Goal: Information Seeking & Learning: Learn about a topic

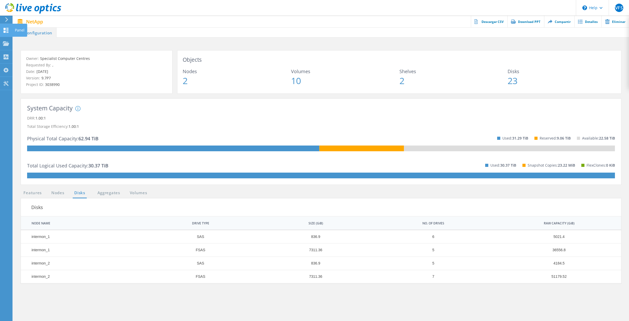
click at [14, 30] on div "Panel" at bounding box center [19, 30] width 15 height 13
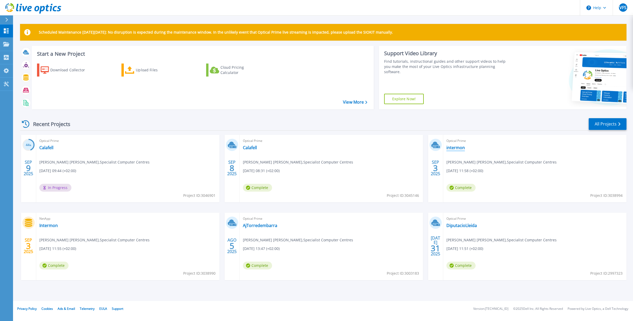
click at [455, 146] on link "intermon" at bounding box center [455, 147] width 18 height 5
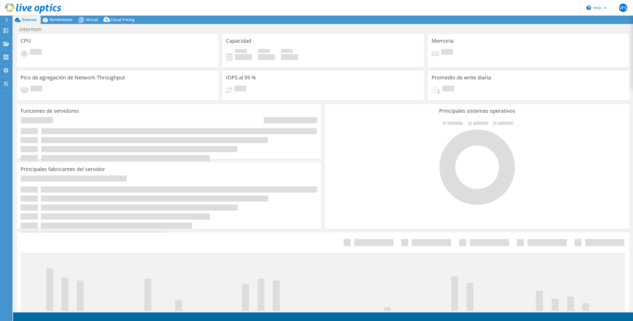
select select "USD"
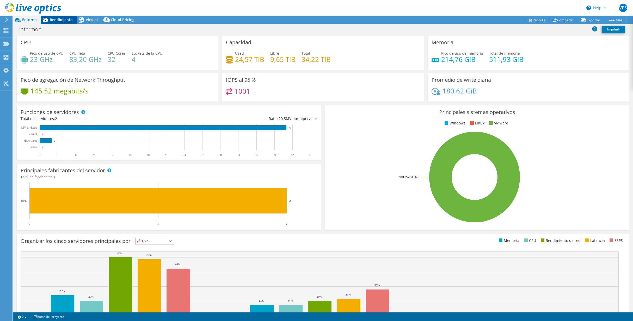
click at [65, 19] on span "Rendimiento" at bounding box center [61, 19] width 23 height 5
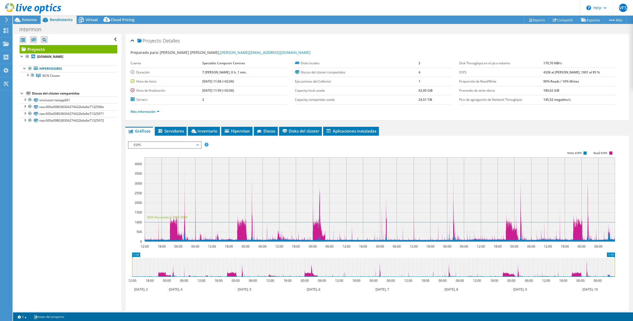
click at [161, 148] on span "ESPS" at bounding box center [164, 145] width 67 height 6
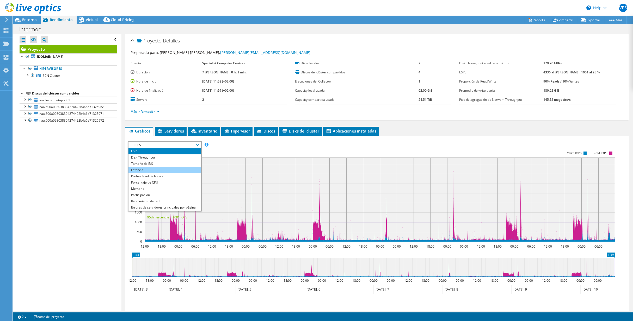
click at [145, 170] on li "Latencia" at bounding box center [164, 170] width 72 height 6
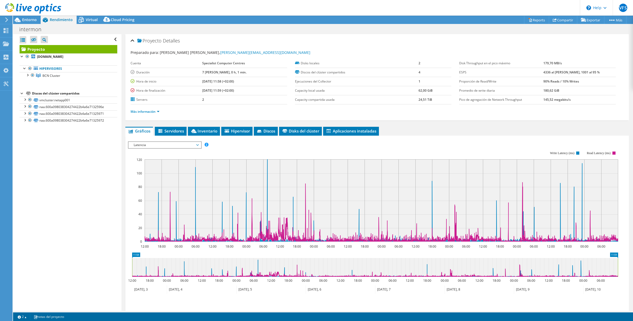
click at [147, 144] on span "Latencia" at bounding box center [164, 145] width 67 height 6
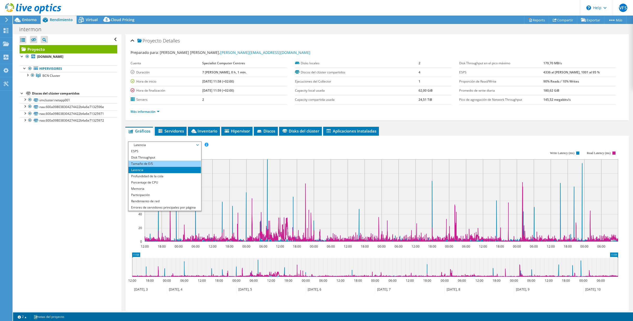
click at [148, 162] on li "Tamaño de E/S" at bounding box center [164, 164] width 72 height 6
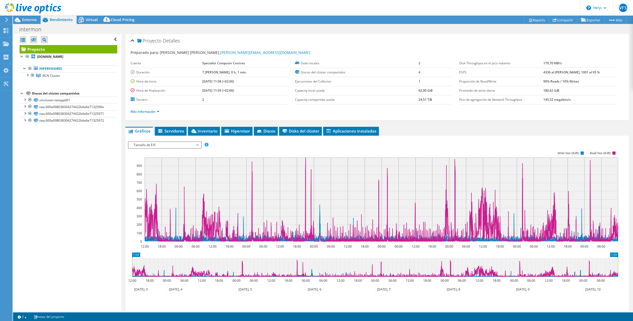
click at [154, 143] on span "Tamaño de E/S" at bounding box center [164, 145] width 67 height 6
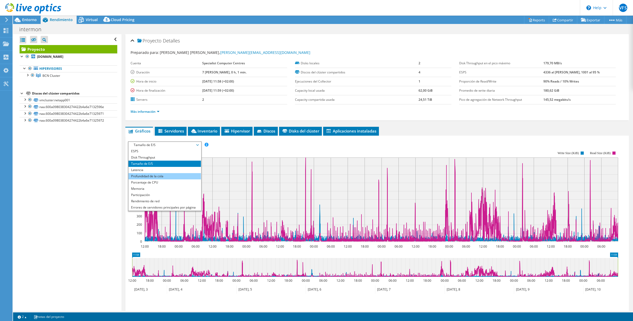
click at [140, 175] on li "Profundidad de la cola" at bounding box center [164, 176] width 72 height 6
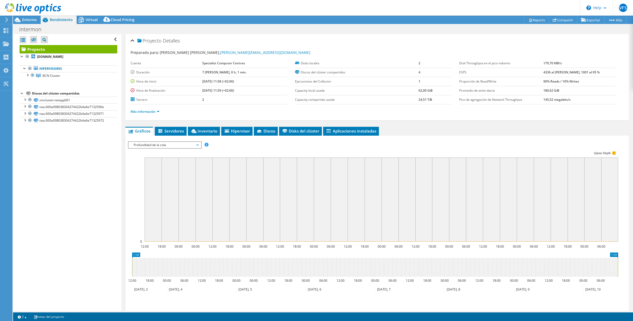
click at [153, 142] on span "Profundidad de la cola" at bounding box center [164, 145] width 67 height 6
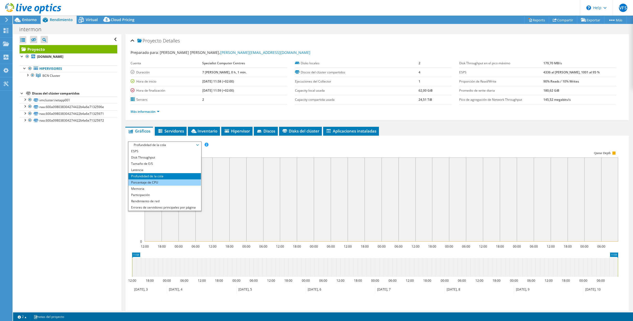
click at [155, 183] on li "Porcentaje de CPU" at bounding box center [164, 182] width 72 height 6
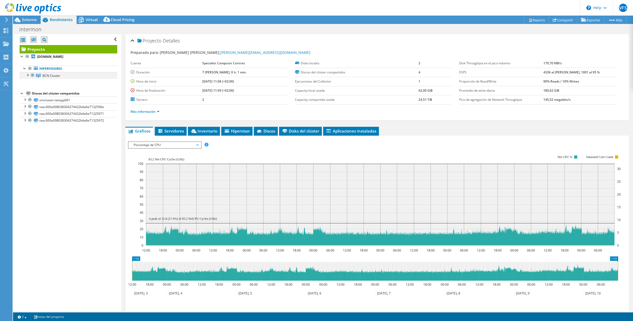
click at [29, 75] on div at bounding box center [27, 74] width 5 height 5
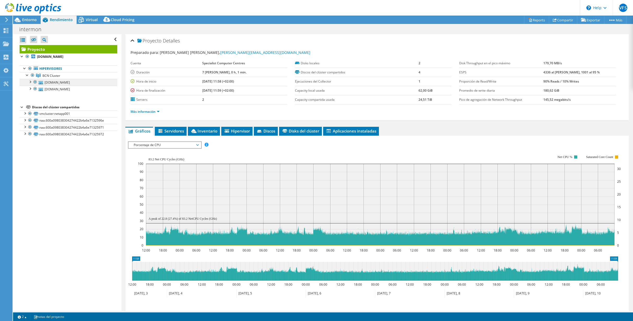
click at [60, 80] on link "[DOMAIN_NAME]" at bounding box center [69, 82] width 98 height 7
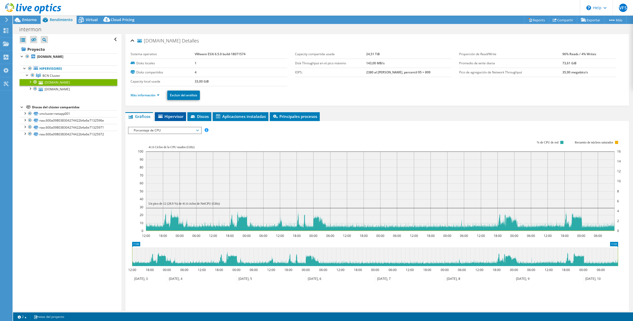
click at [177, 112] on li "Hipervisor" at bounding box center [170, 116] width 31 height 9
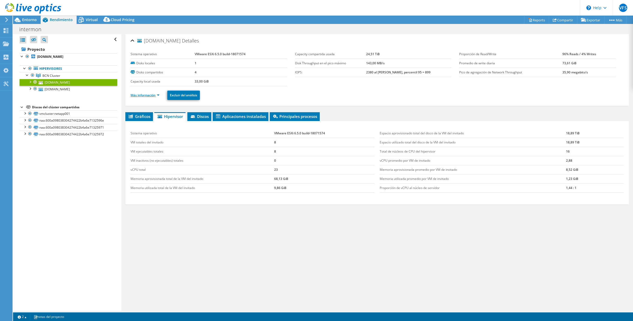
click at [147, 93] on link "Más información" at bounding box center [144, 95] width 29 height 4
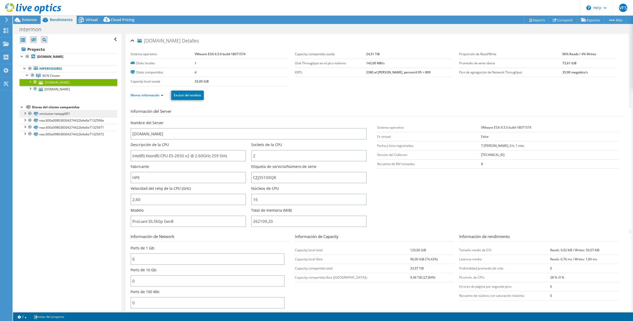
click at [50, 115] on link "vmcluster:netapp001" at bounding box center [69, 113] width 98 height 7
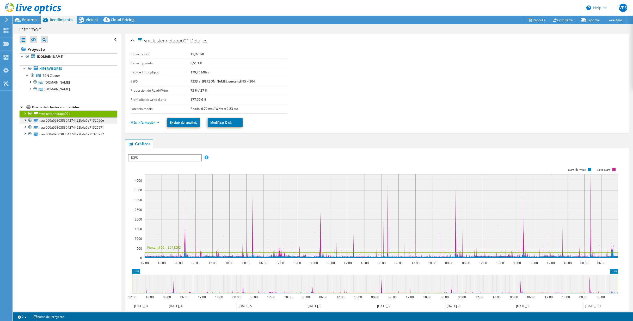
click at [58, 120] on link "naa.600a098038304274422b4a6e7132596e" at bounding box center [69, 120] width 98 height 7
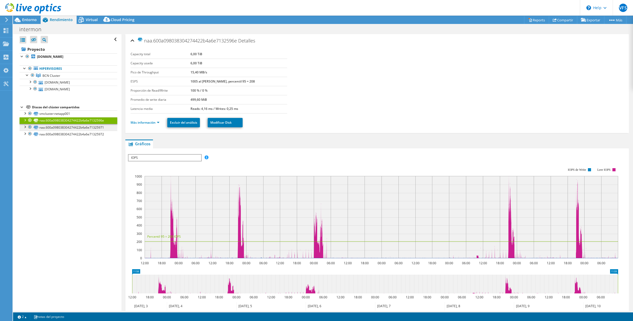
click at [63, 125] on link "naa.600a098038304274422b4a6e71325971" at bounding box center [69, 127] width 98 height 7
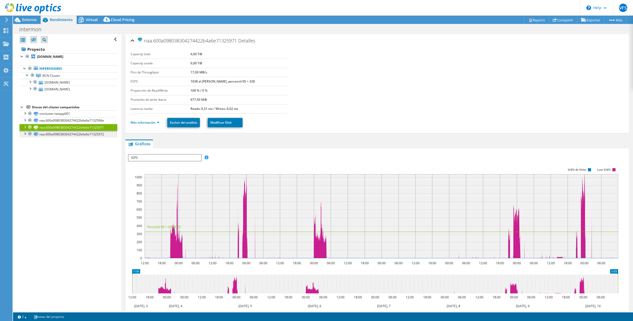
click at [64, 133] on link "naa.600a098038304274422b4a6e71325972" at bounding box center [69, 134] width 98 height 7
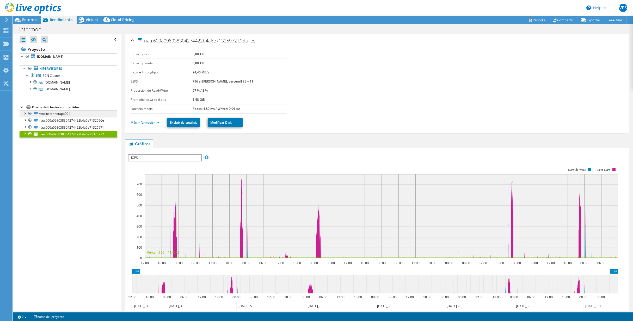
click at [54, 111] on link "vmcluster:netapp001" at bounding box center [69, 113] width 98 height 7
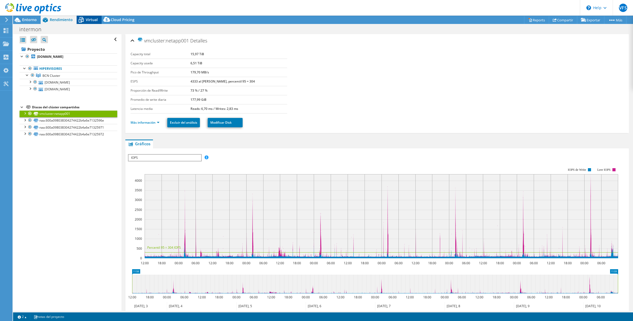
click at [91, 18] on span "Virtual" at bounding box center [92, 19] width 12 height 5
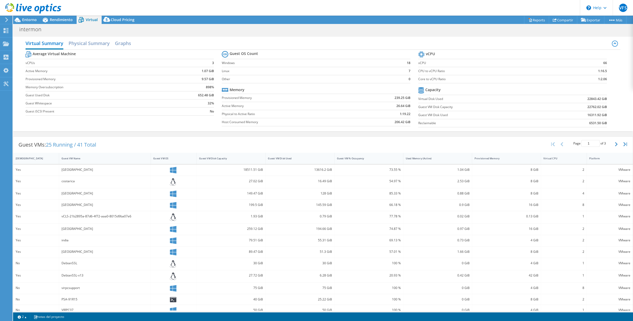
click at [57, 17] on div at bounding box center [30, 8] width 61 height 17
click at [62, 22] on span "Rendimiento" at bounding box center [61, 19] width 23 height 5
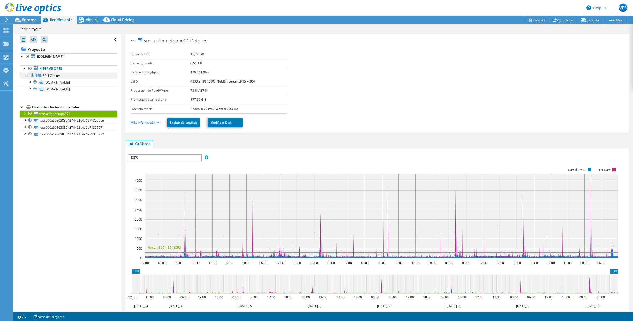
click at [51, 73] on span "BCN Cluster" at bounding box center [51, 75] width 18 height 4
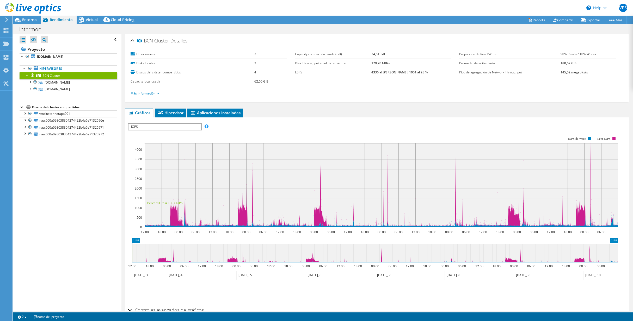
click at [171, 126] on span "IOPS" at bounding box center [164, 127] width 72 height 6
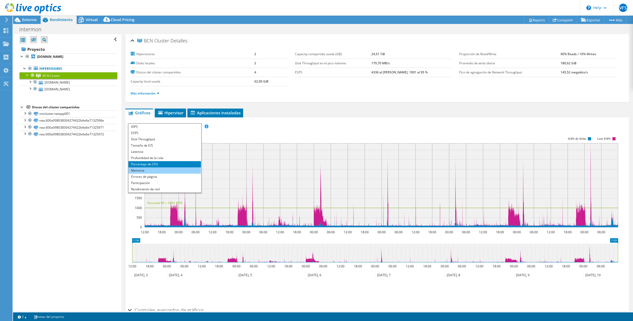
click at [143, 171] on li "Memoria" at bounding box center [164, 170] width 72 height 6
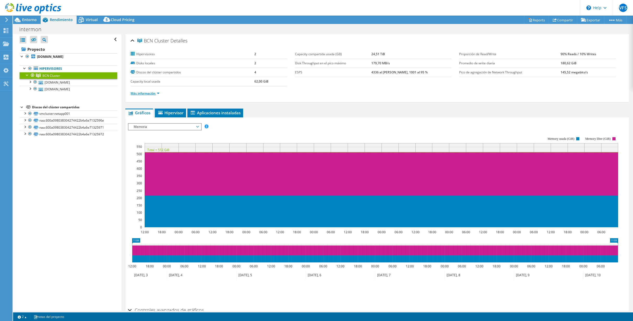
click at [145, 94] on link "Más información" at bounding box center [144, 93] width 29 height 4
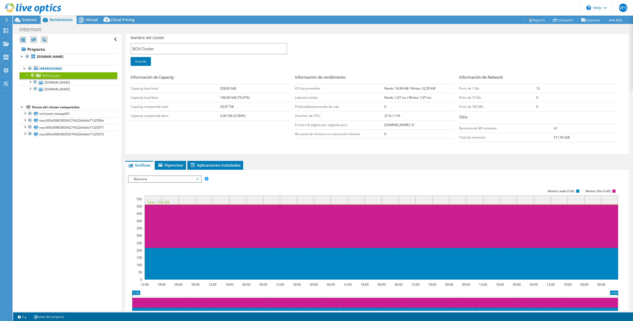
scroll to position [147, 0]
